Goal: Information Seeking & Learning: Learn about a topic

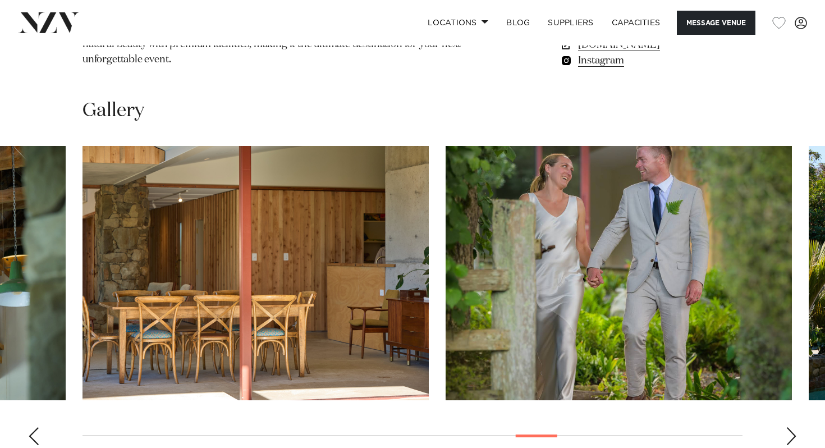
scroll to position [1033, 0]
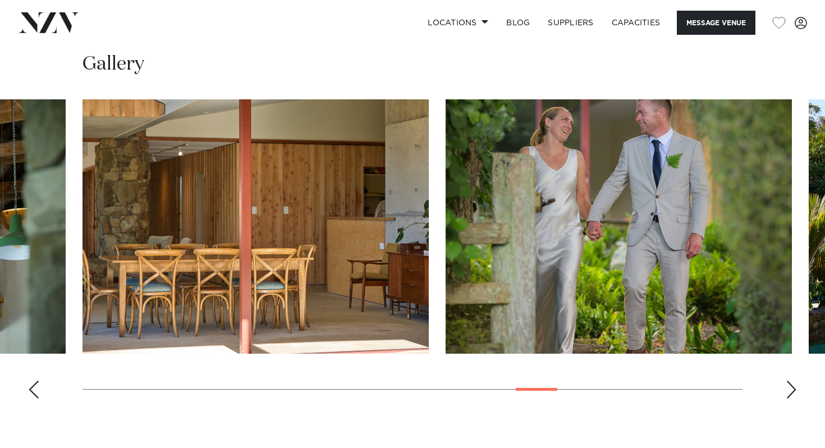
click at [797, 321] on swiper-container at bounding box center [412, 253] width 825 height 308
click at [788, 380] on div "Next slide" at bounding box center [791, 389] width 11 height 18
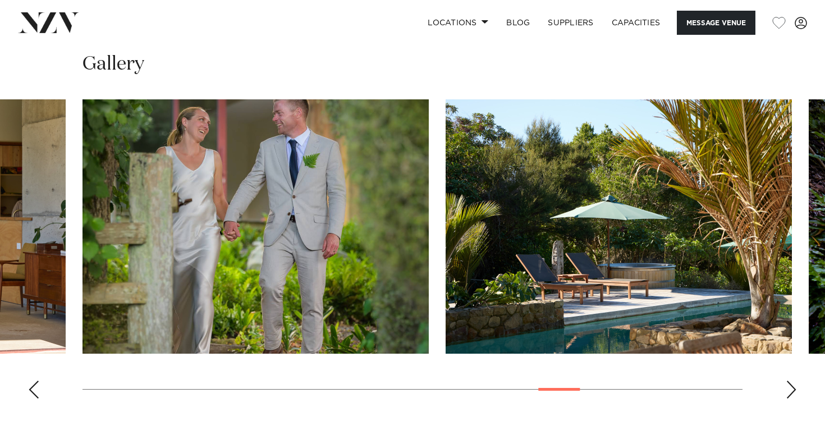
click at [788, 380] on div "Next slide" at bounding box center [791, 389] width 11 height 18
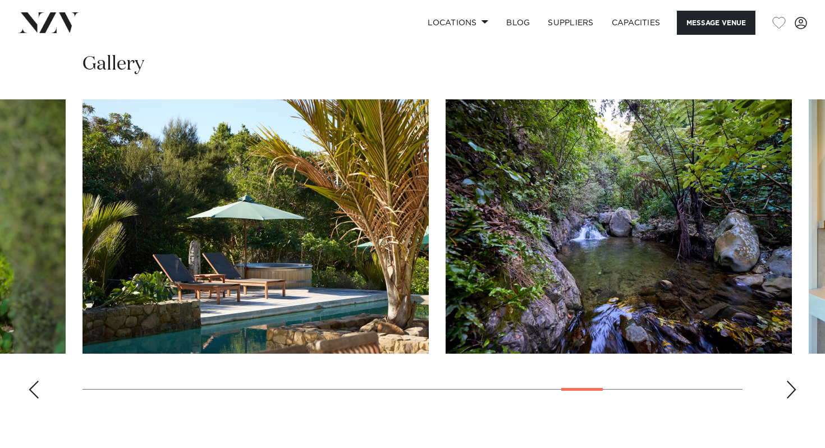
click at [788, 380] on div "Next slide" at bounding box center [791, 389] width 11 height 18
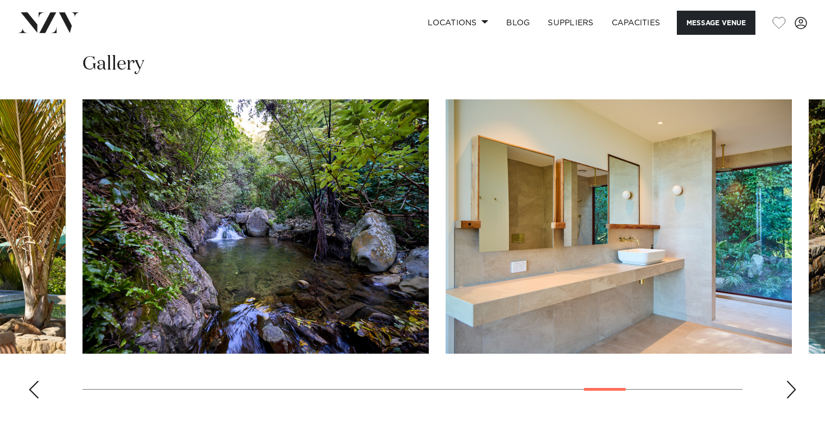
click at [788, 380] on div "Next slide" at bounding box center [791, 389] width 11 height 18
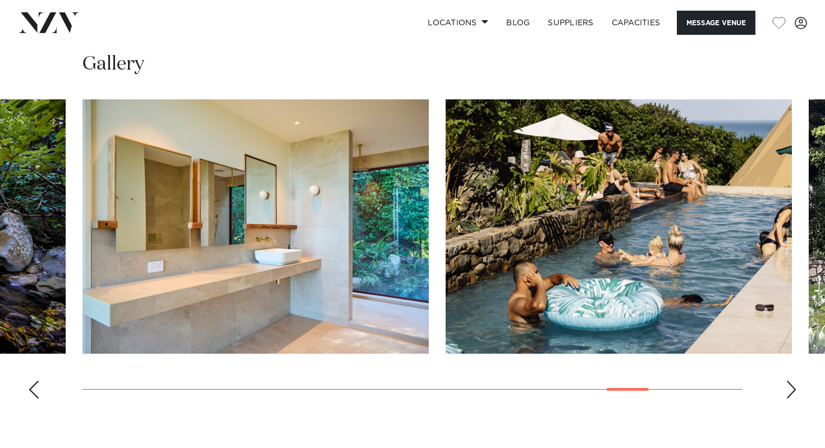
click at [788, 380] on div "Next slide" at bounding box center [791, 389] width 11 height 18
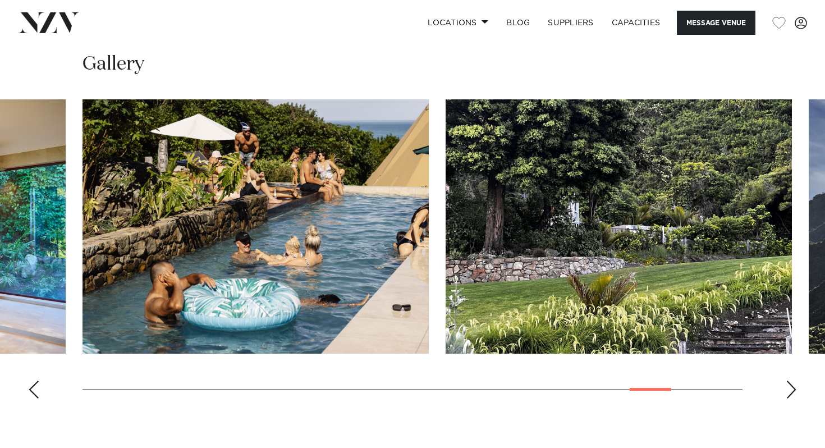
click at [788, 380] on div "Next slide" at bounding box center [791, 389] width 11 height 18
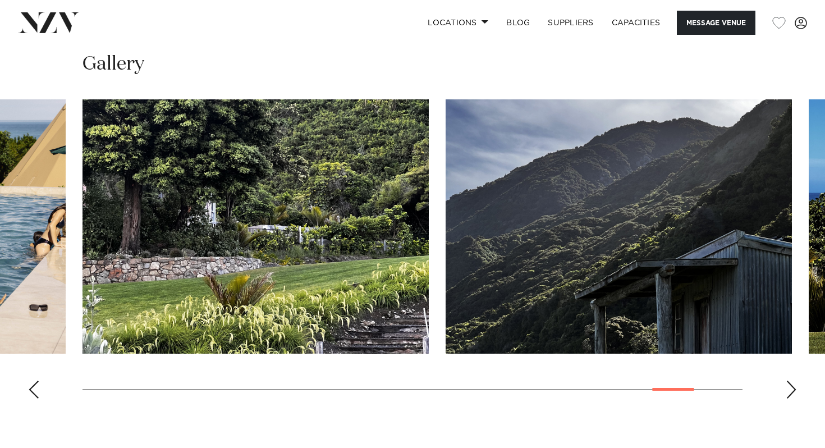
click at [788, 380] on div "Next slide" at bounding box center [791, 389] width 11 height 18
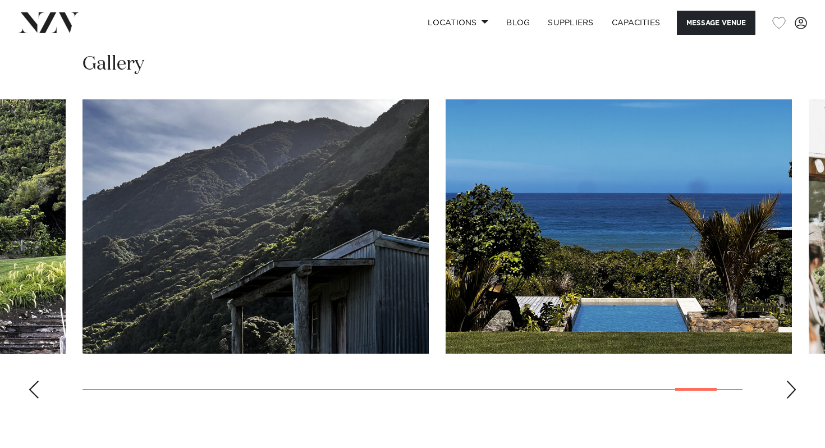
click at [788, 380] on div "Next slide" at bounding box center [791, 389] width 11 height 18
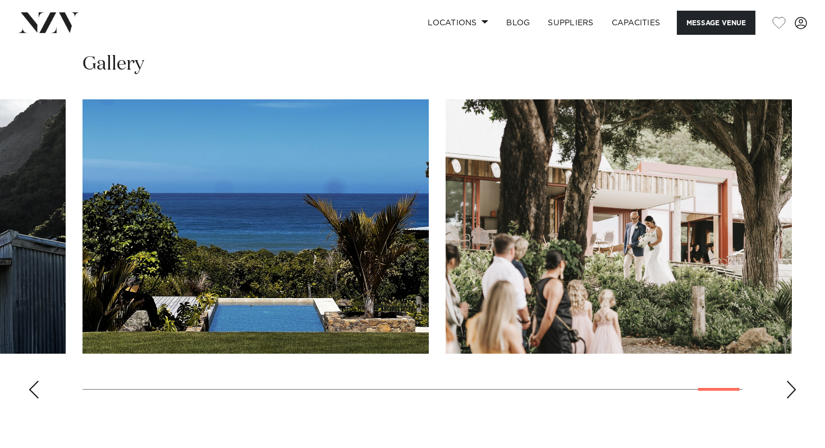
click at [788, 380] on div "Next slide" at bounding box center [791, 389] width 11 height 18
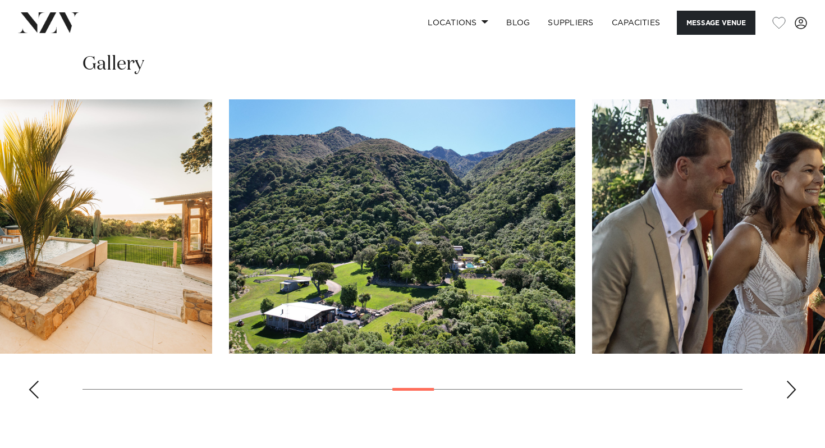
click at [400, 288] on swiper-container at bounding box center [412, 253] width 825 height 308
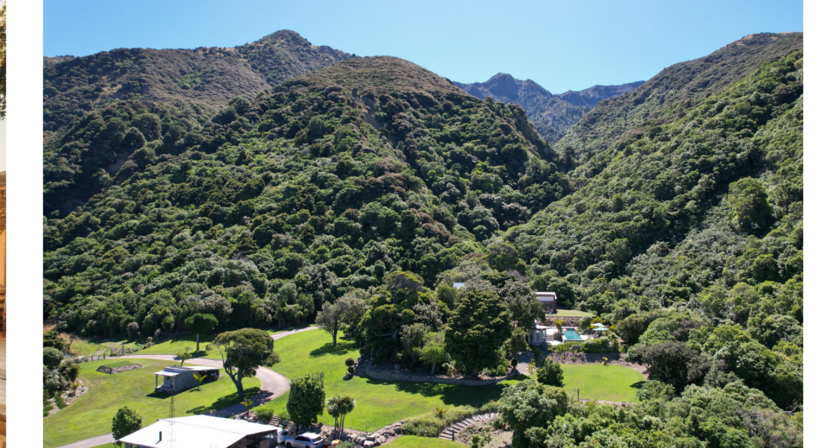
click at [222, 249] on img "15 / 29" at bounding box center [289, 226] width 346 height 254
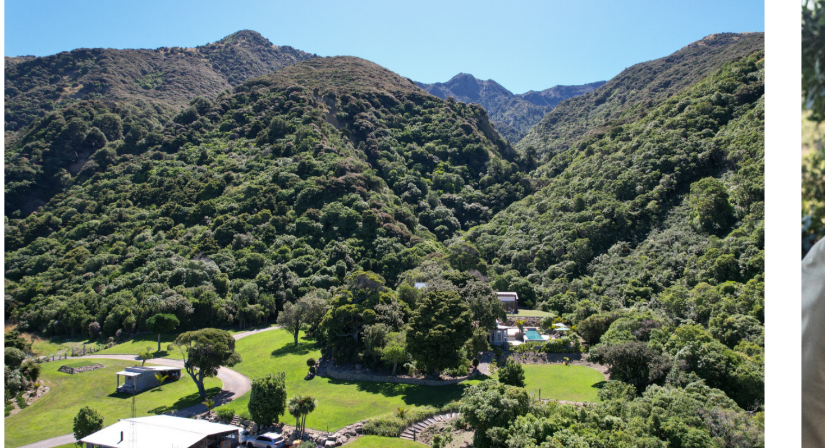
click at [141, 235] on img "15 / 29" at bounding box center [271, 226] width 346 height 254
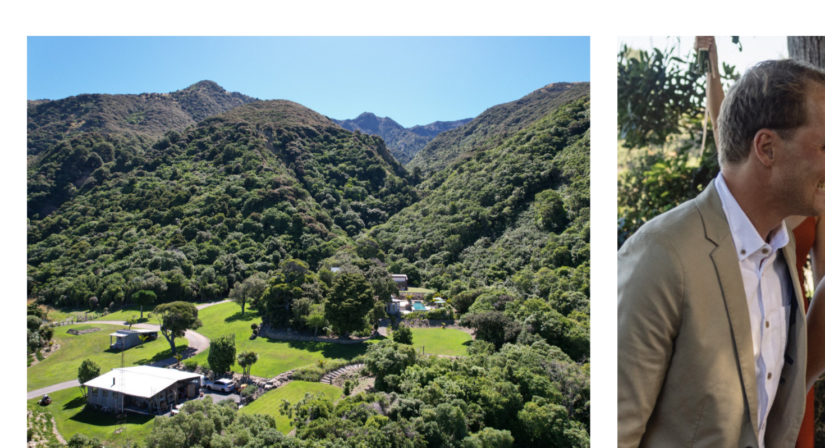
click at [215, 224] on img "15 / 29" at bounding box center [268, 226] width 346 height 254
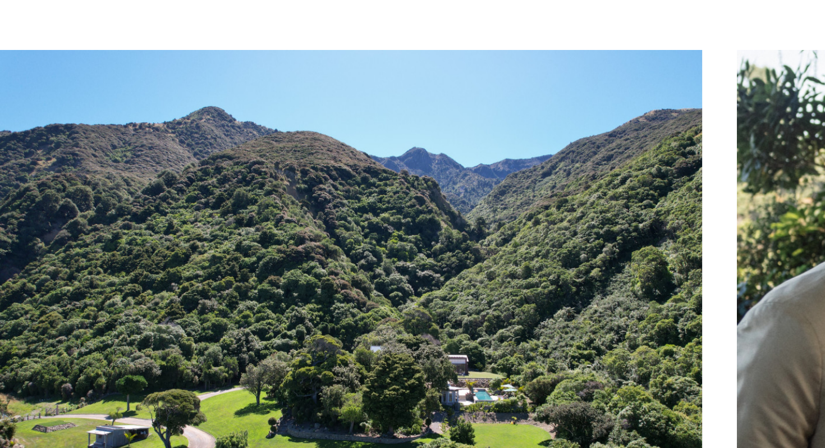
click at [334, 204] on img "15 / 29" at bounding box center [255, 226] width 346 height 254
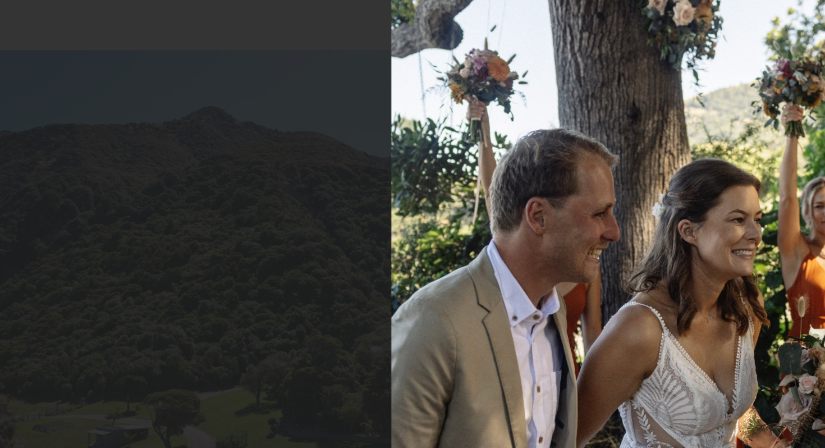
click at [373, 172] on img at bounding box center [412, 224] width 266 height 398
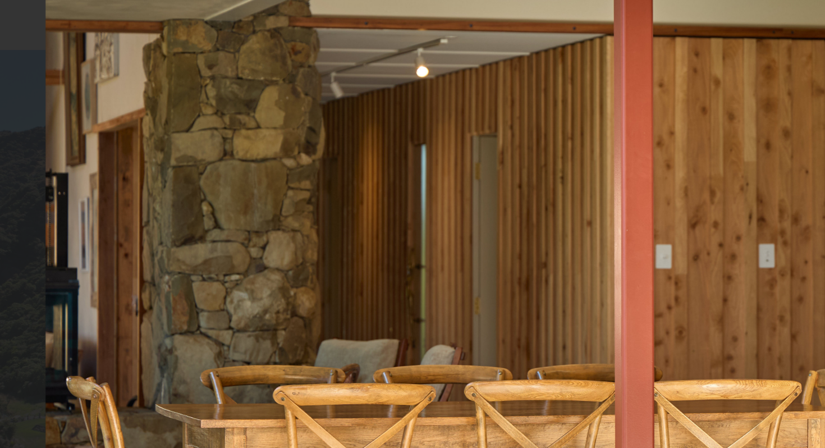
click at [247, 201] on img at bounding box center [412, 224] width 598 height 398
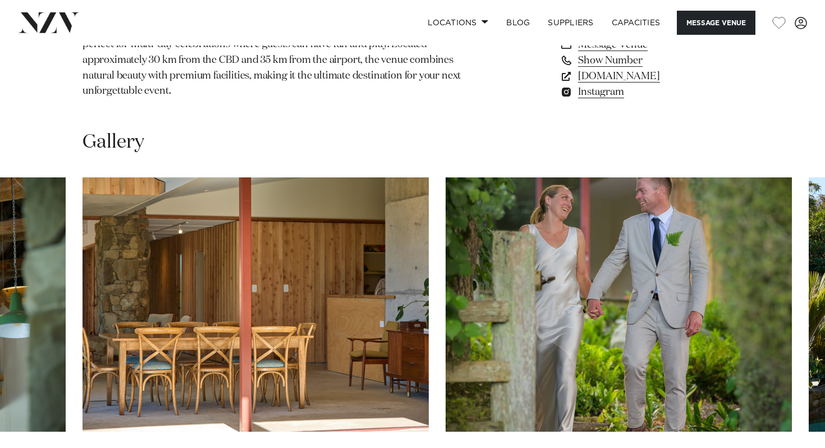
scroll to position [960, 0]
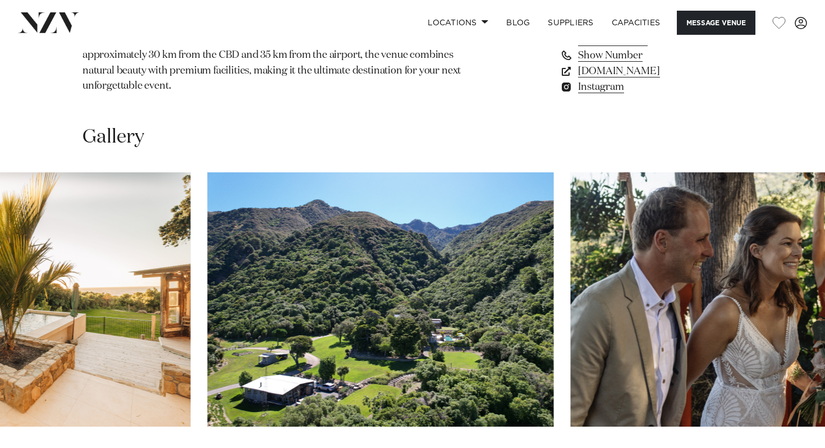
click at [409, 387] on swiper-container at bounding box center [412, 326] width 825 height 308
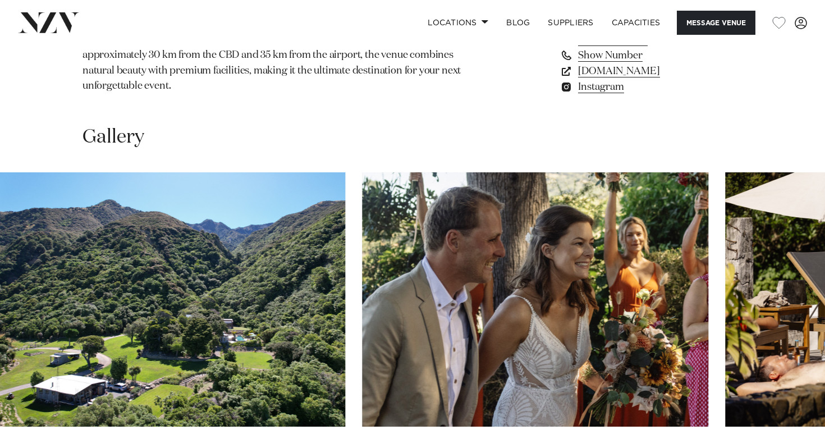
click at [341, 398] on swiper-container at bounding box center [412, 326] width 825 height 308
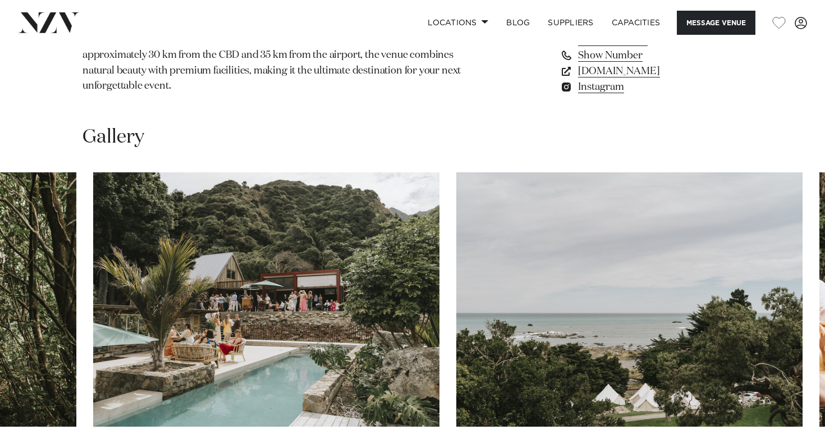
click at [237, 391] on swiper-container at bounding box center [412, 326] width 825 height 308
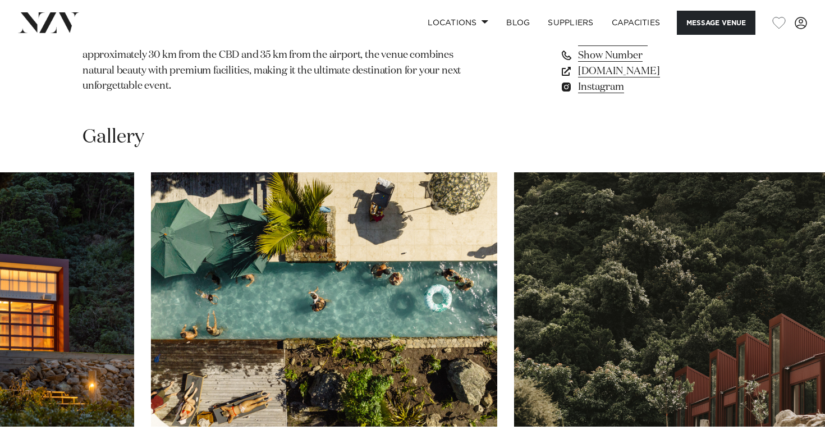
click at [150, 388] on swiper-container at bounding box center [412, 326] width 825 height 308
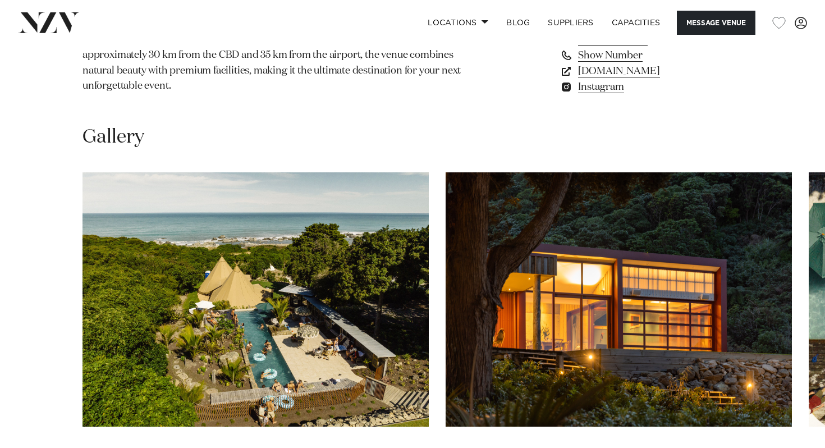
click at [63, 402] on swiper-container at bounding box center [412, 326] width 825 height 308
